Goal: Navigation & Orientation: Go to known website

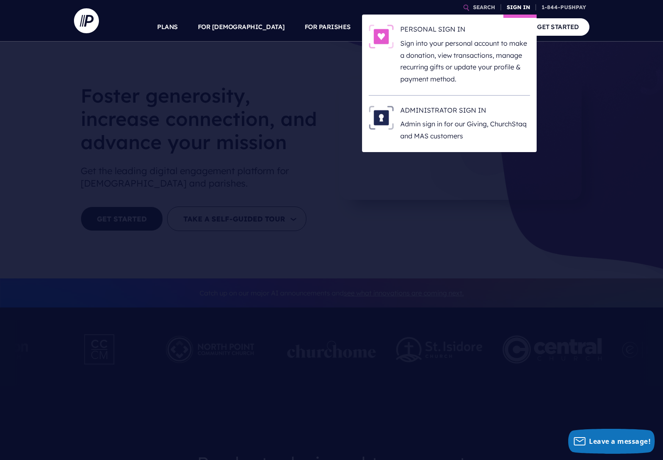
click at [516, 5] on link "SIGN IN" at bounding box center [518, 7] width 30 height 15
click at [442, 27] on h6 "PERSONAL SIGN IN" at bounding box center [465, 31] width 130 height 12
